Goal: Communication & Community: Answer question/provide support

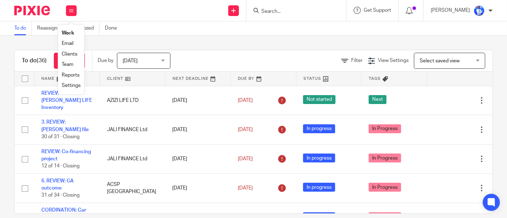
click at [67, 11] on button at bounding box center [71, 10] width 11 height 11
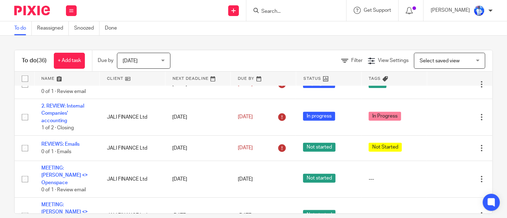
click at [67, 11] on button at bounding box center [71, 10] width 11 height 11
click at [66, 42] on link "Email" at bounding box center [68, 43] width 12 height 5
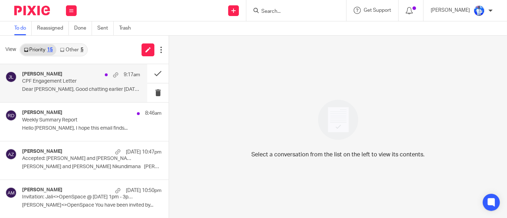
click at [65, 87] on p "Dear [PERSON_NAME], Good chatting earlier [DATE]. ..." at bounding box center [81, 90] width 118 height 6
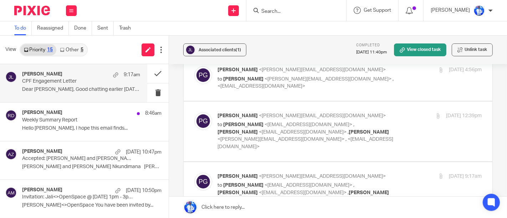
scroll to position [36, 0]
